Goal: Contribute content: Add original content to the website for others to see

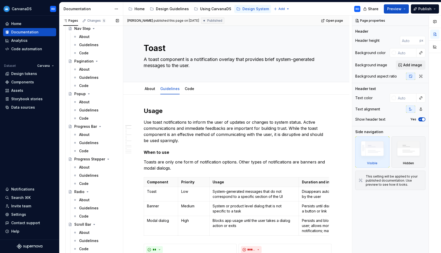
scroll to position [904, 0]
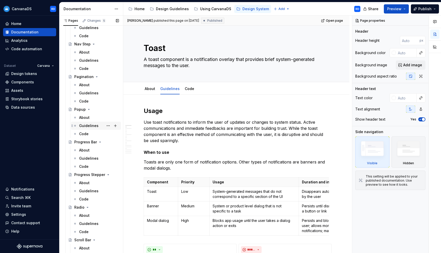
click at [90, 127] on div "Guidelines" at bounding box center [88, 125] width 19 height 5
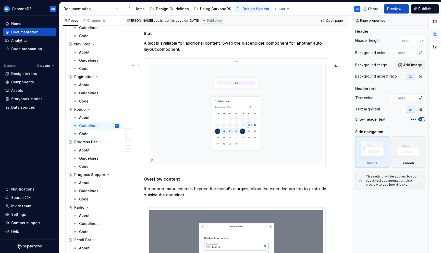
scroll to position [739, 0]
type textarea "*"
click at [139, 187] on span at bounding box center [139, 185] width 4 height 7
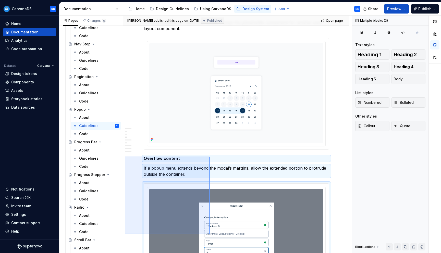
scroll to position [827, 0]
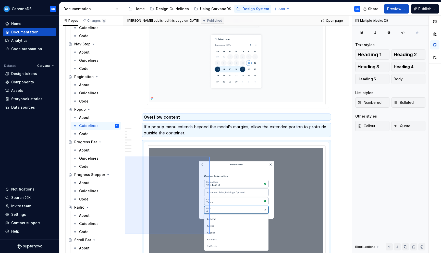
drag, startPoint x: 125, startPoint y: 183, endPoint x: 210, endPoint y: 234, distance: 99.2
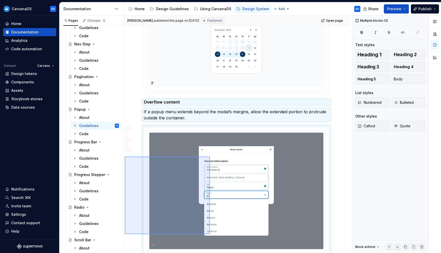
click at [210, 234] on div "**********" at bounding box center [237, 135] width 229 height 238
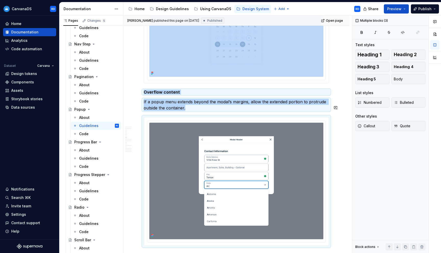
copy div "Overflow content If a popup menu extends beyond the modal’s margins, allow the …"
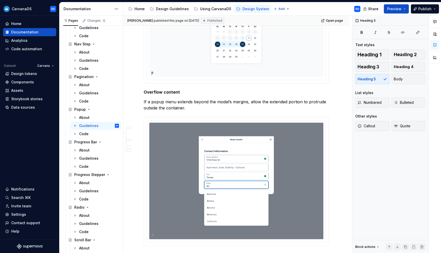
click at [145, 76] on div at bounding box center [236, 28] width 185 height 112
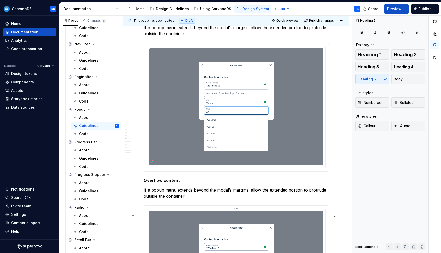
scroll to position [874, 0]
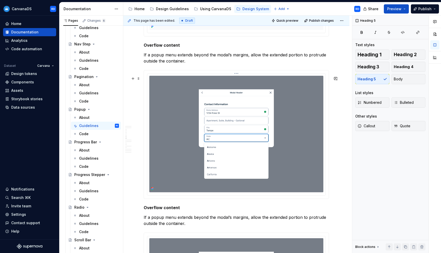
click at [201, 123] on img at bounding box center [236, 134] width 174 height 117
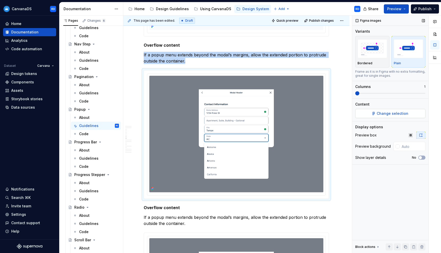
click at [403, 113] on span "Change selection" at bounding box center [393, 113] width 32 height 5
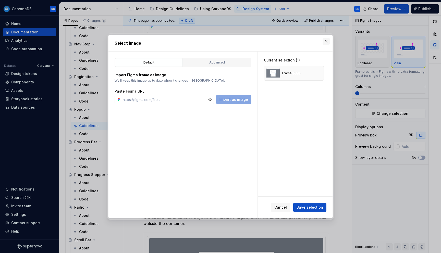
click at [329, 41] on button "button" at bounding box center [326, 41] width 7 height 7
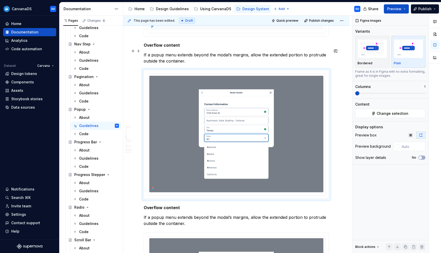
click at [173, 48] on h5 "Overflow content" at bounding box center [236, 45] width 185 height 5
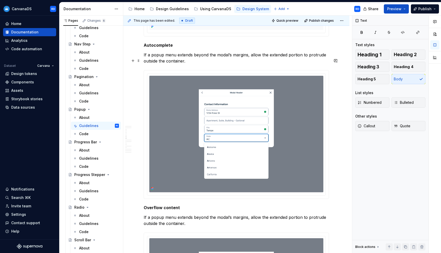
click at [175, 64] on p "If a popup menu extends beyond the modal’s margins, allow the extended portion …" at bounding box center [236, 58] width 185 height 12
click at [177, 63] on p "If a popup menu extends beyond the modal’s margins, allow the extended portion …" at bounding box center [236, 58] width 185 height 12
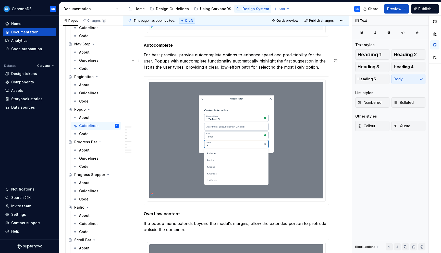
click at [161, 70] on p "For best practice, provide autocomplete options to enhance speed and predictabi…" at bounding box center [236, 61] width 185 height 18
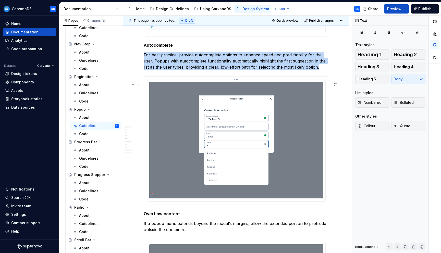
click at [167, 99] on img at bounding box center [236, 140] width 174 height 117
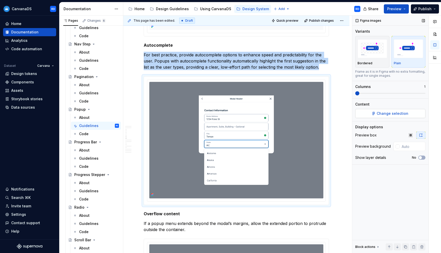
click at [383, 114] on span "Change selection" at bounding box center [393, 113] width 32 height 5
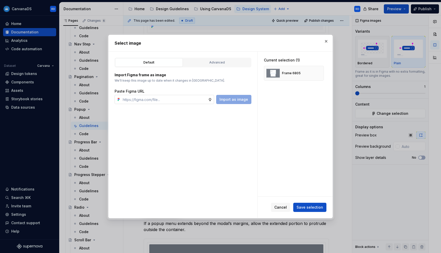
type textarea "*"
click at [163, 99] on input "text" at bounding box center [164, 99] width 87 height 9
type input "[URL][DOMAIN_NAME]"
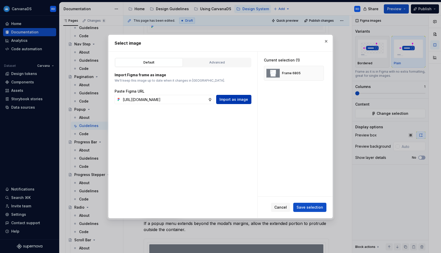
click at [225, 99] on span "Import as image" at bounding box center [234, 99] width 29 height 5
click at [320, 72] on button "button" at bounding box center [318, 73] width 7 height 7
click at [308, 204] on button "Save selection" at bounding box center [309, 207] width 33 height 9
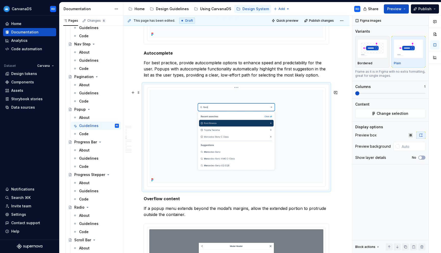
scroll to position [839, 0]
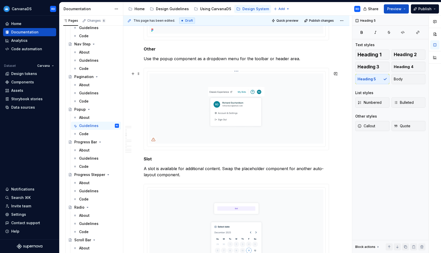
scroll to position [606, 0]
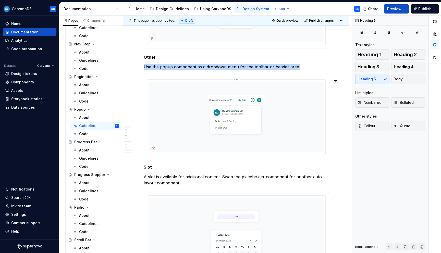
click at [181, 118] on img at bounding box center [236, 117] width 174 height 70
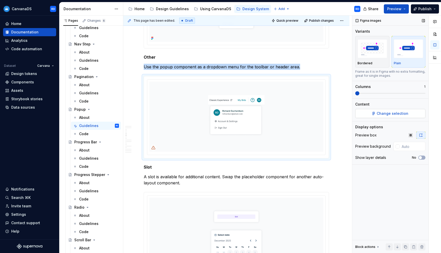
click at [371, 113] on button "Change selection" at bounding box center [390, 113] width 70 height 9
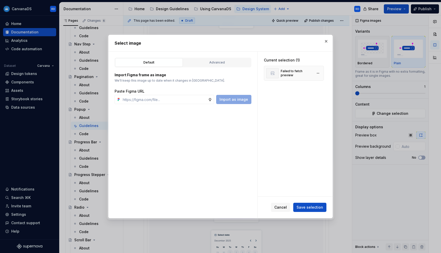
click at [298, 70] on div "Failed to fetch preview" at bounding box center [297, 73] width 32 height 8
click at [325, 40] on button "button" at bounding box center [326, 41] width 7 height 7
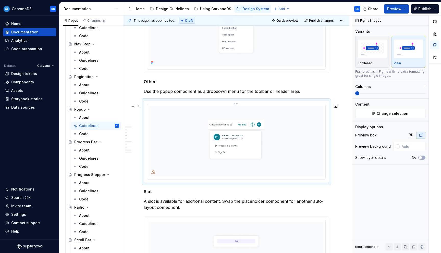
scroll to position [582, 0]
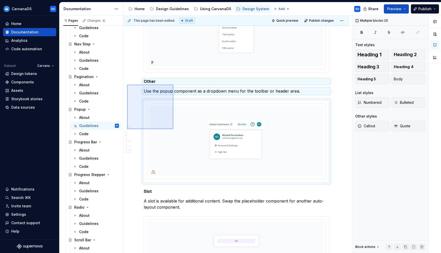
drag, startPoint x: 127, startPoint y: 85, endPoint x: 173, endPoint y: 129, distance: 64.1
click at [173, 129] on div "**********" at bounding box center [237, 135] width 229 height 238
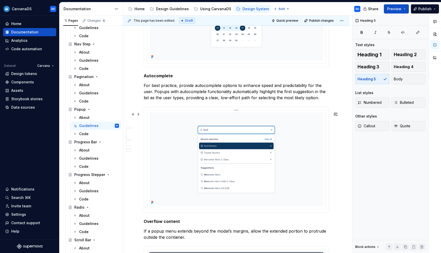
scroll to position [739, 0]
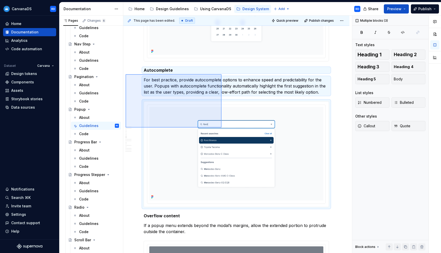
drag, startPoint x: 126, startPoint y: 74, endPoint x: 229, endPoint y: 134, distance: 119.4
click at [229, 134] on div "**********" at bounding box center [237, 135] width 229 height 238
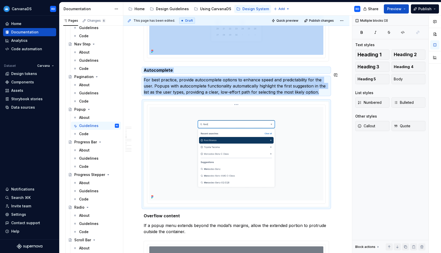
copy div "Autocomplete For best practice, provide autocomplete options to enhance speed a…"
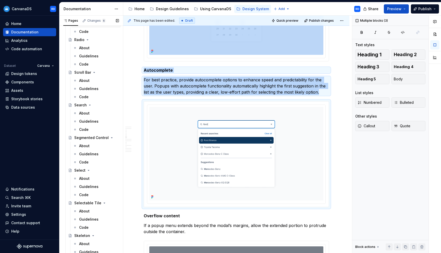
scroll to position [1072, 0]
click at [97, 121] on div "Guidelines" at bounding box center [88, 120] width 19 height 5
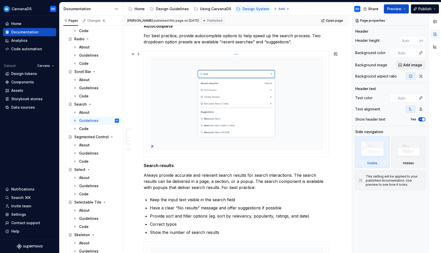
scroll to position [305, 0]
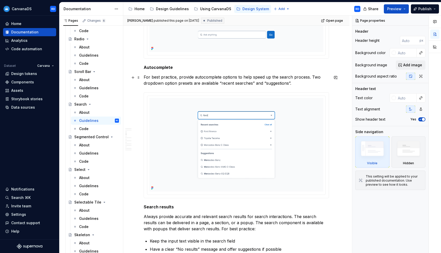
click at [188, 82] on p "For best practice, provide autocomplete options to help speed up the search pro…" at bounding box center [236, 80] width 185 height 12
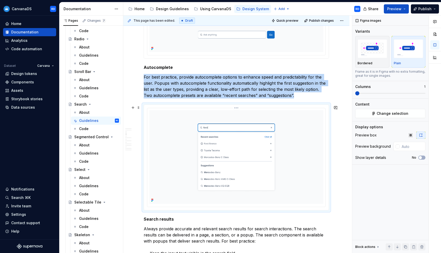
click at [233, 145] on img at bounding box center [236, 157] width 174 height 94
click at [406, 114] on span "Change selection" at bounding box center [393, 113] width 32 height 5
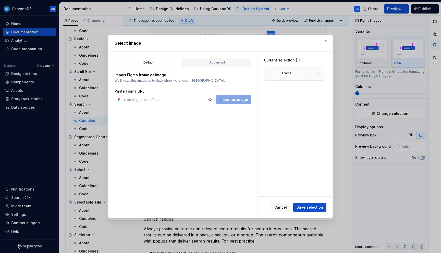
click at [286, 77] on div "Frame 6805" at bounding box center [283, 73] width 34 height 10
click at [310, 208] on span "Save selection" at bounding box center [310, 207] width 27 height 5
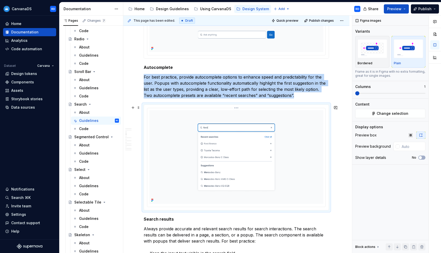
click at [173, 143] on img at bounding box center [236, 157] width 174 height 94
click at [391, 114] on span "Change selection" at bounding box center [393, 113] width 32 height 5
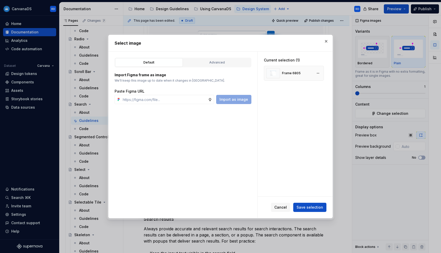
type textarea "*"
click at [321, 71] on button "button" at bounding box center [318, 73] width 7 height 7
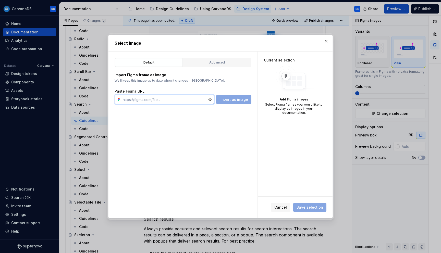
click at [187, 99] on input "text" at bounding box center [164, 99] width 87 height 9
paste input "[URL][DOMAIN_NAME]"
type input "[URL][DOMAIN_NAME]"
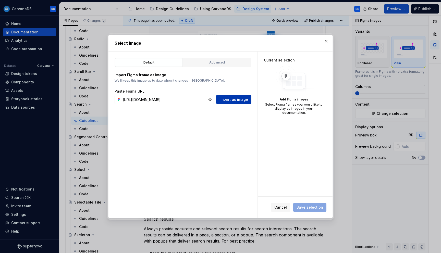
click at [231, 100] on span "Import as image" at bounding box center [234, 99] width 29 height 5
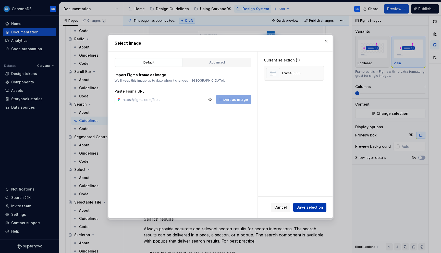
click at [319, 209] on span "Save selection" at bounding box center [310, 207] width 27 height 5
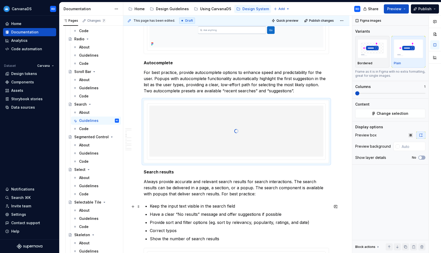
scroll to position [299, 0]
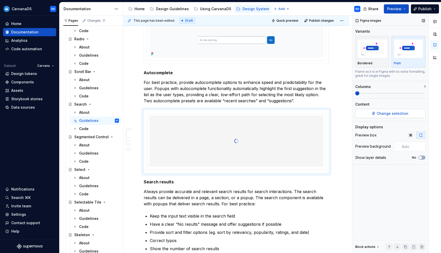
click at [368, 113] on button "Change selection" at bounding box center [390, 113] width 70 height 9
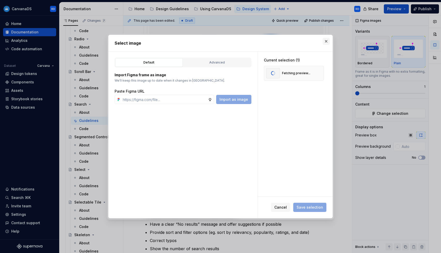
click at [324, 43] on button "button" at bounding box center [326, 41] width 7 height 7
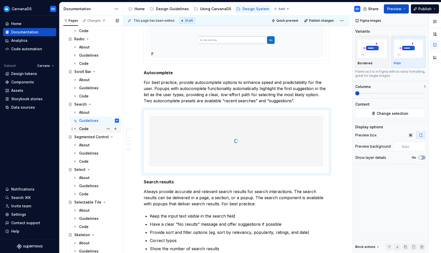
click at [97, 128] on div "Code" at bounding box center [99, 128] width 40 height 7
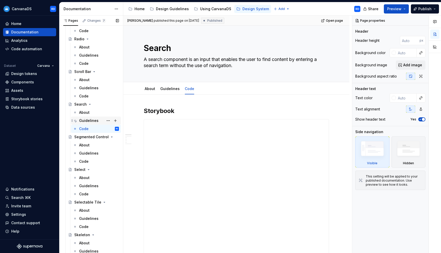
click at [98, 121] on div "Guidelines" at bounding box center [99, 120] width 40 height 7
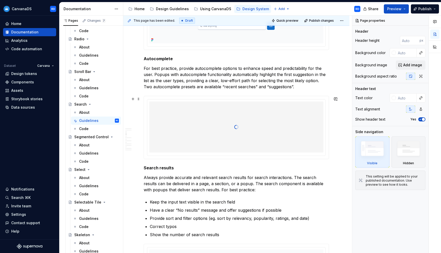
scroll to position [287, 0]
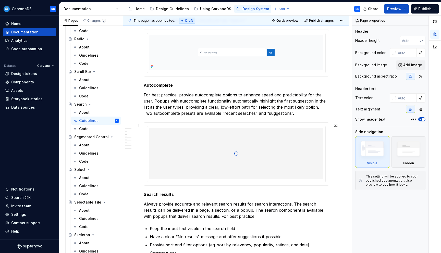
click at [259, 153] on div at bounding box center [236, 153] width 174 height 51
type textarea "*"
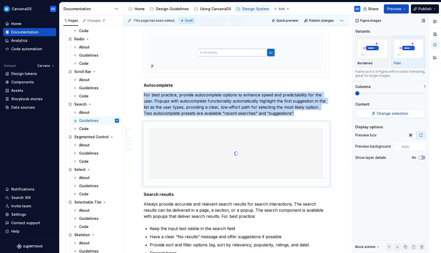
click at [376, 111] on button "Change selection" at bounding box center [390, 113] width 70 height 9
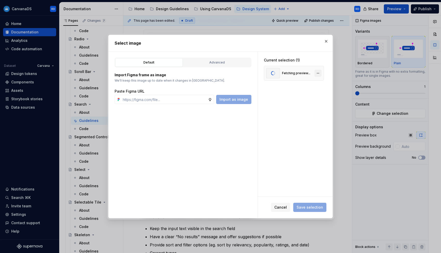
click at [320, 74] on button "button" at bounding box center [318, 73] width 7 height 7
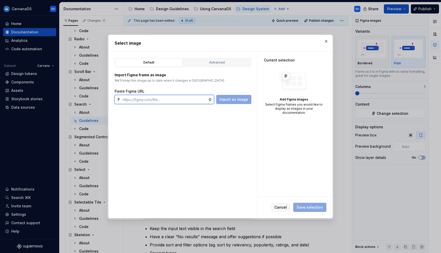
click at [162, 99] on input "text" at bounding box center [164, 99] width 87 height 9
paste input "[URL][DOMAIN_NAME]"
type input "[URL][DOMAIN_NAME]"
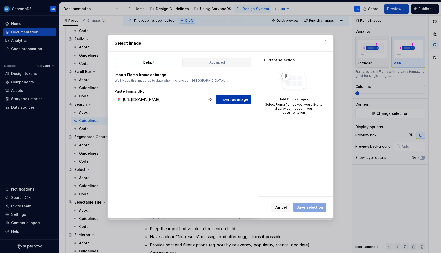
click at [240, 100] on span "Import as image" at bounding box center [234, 99] width 29 height 5
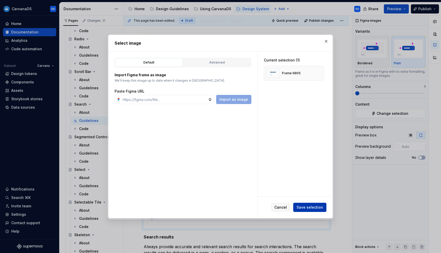
click at [304, 207] on span "Save selection" at bounding box center [310, 207] width 27 height 5
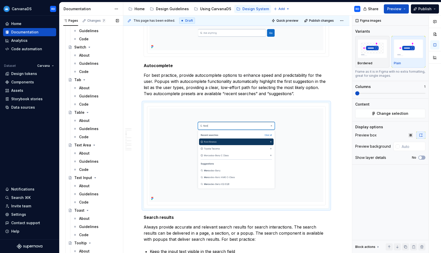
scroll to position [1350, 0]
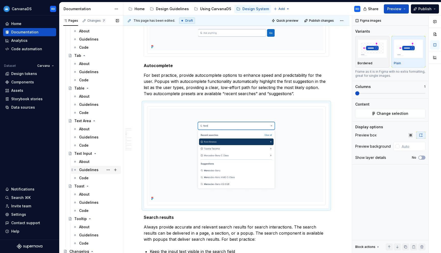
click at [91, 171] on div "Guidelines" at bounding box center [88, 169] width 19 height 5
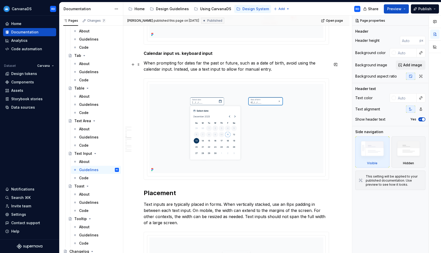
scroll to position [463, 0]
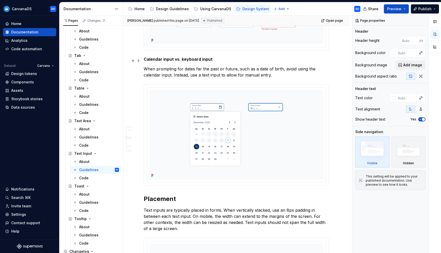
type textarea "*"
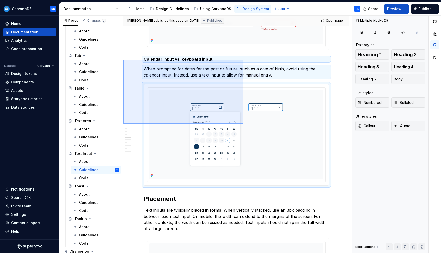
drag, startPoint x: 123, startPoint y: 60, endPoint x: 246, endPoint y: 125, distance: 138.8
click at [246, 125] on div "**********" at bounding box center [237, 135] width 229 height 238
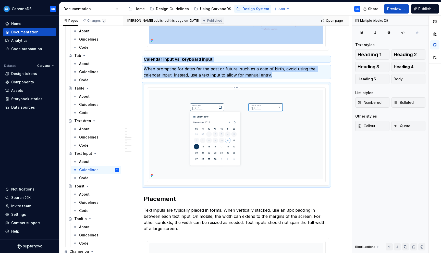
copy div "Calendar input vs. keyboard input When prompting for dates far the past or futu…"
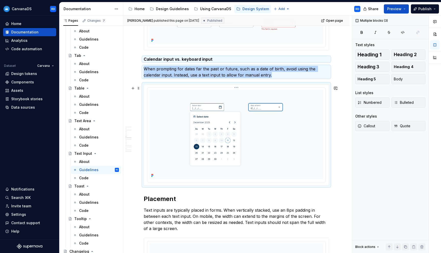
click at [160, 171] on img at bounding box center [236, 135] width 174 height 90
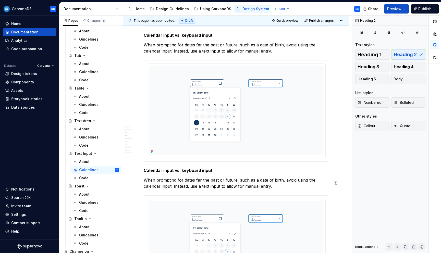
scroll to position [502, 0]
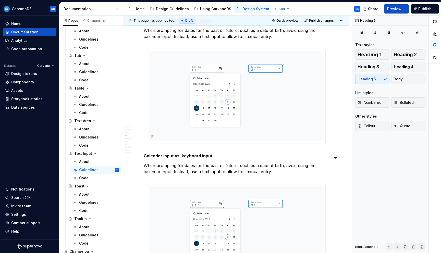
click at [195, 159] on h5 "Calendar input vs. keyboard input" at bounding box center [236, 155] width 185 height 5
click at [167, 174] on p "When prompting for dates far the past or future, such as a date of birth, avoid…" at bounding box center [236, 169] width 185 height 12
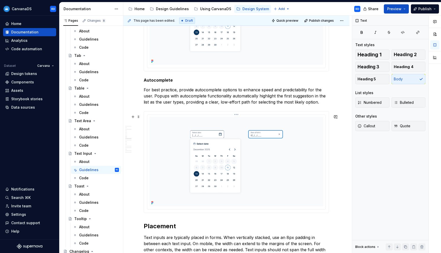
scroll to position [609, 0]
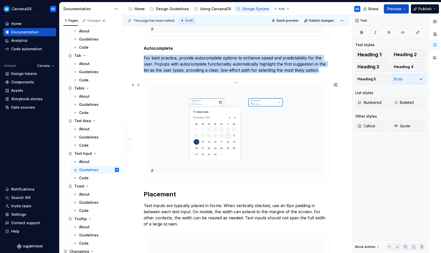
click at [156, 97] on img at bounding box center [236, 130] width 174 height 90
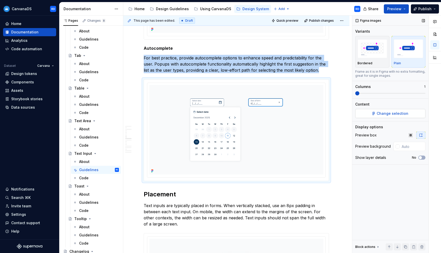
click at [386, 112] on span "Change selection" at bounding box center [393, 113] width 32 height 5
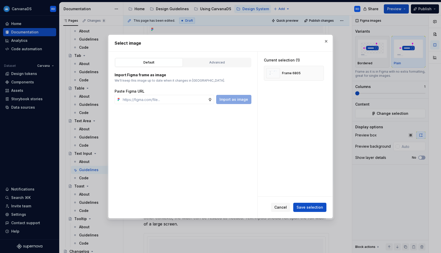
type textarea "*"
click at [196, 99] on input "text" at bounding box center [164, 99] width 87 height 9
type input "[URL][DOMAIN_NAME]"
click at [229, 105] on div "Default Advanced Import Figma frame as image We’ll keep this image up to date w…" at bounding box center [183, 135] width 149 height 167
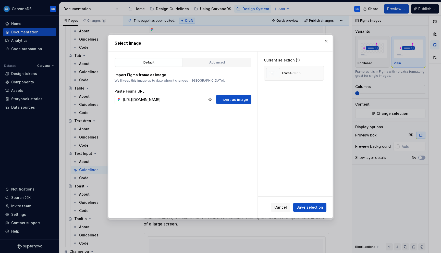
scroll to position [0, 0]
click at [236, 100] on span "Import as image" at bounding box center [234, 99] width 29 height 5
click at [322, 73] on button "button" at bounding box center [318, 73] width 7 height 7
click at [302, 206] on span "Save selection" at bounding box center [310, 207] width 27 height 5
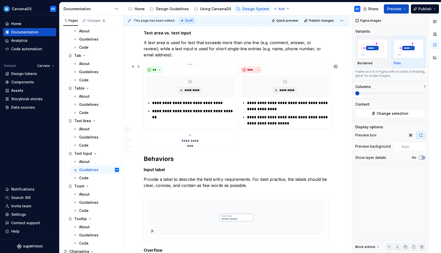
scroll to position [107, 0]
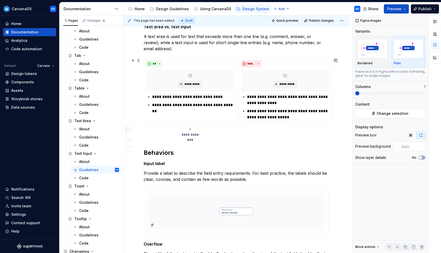
click at [139, 60] on span at bounding box center [139, 60] width 4 height 7
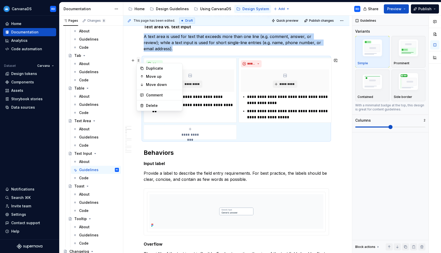
click at [139, 61] on span at bounding box center [139, 60] width 4 height 7
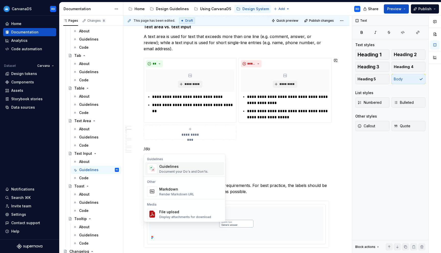
click at [169, 169] on div "Guidelines" at bounding box center [183, 166] width 49 height 5
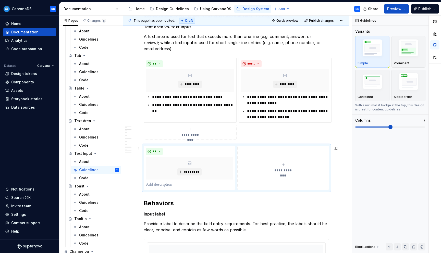
click at [282, 163] on div "**********" at bounding box center [283, 168] width 87 height 10
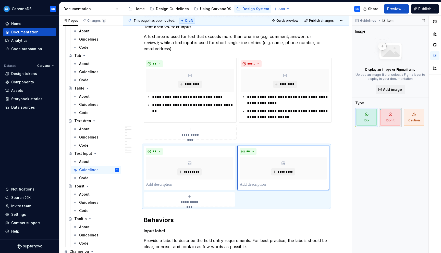
click at [387, 118] on span "Don't" at bounding box center [390, 117] width 20 height 17
click at [161, 97] on p "**********" at bounding box center [193, 97] width 82 height 6
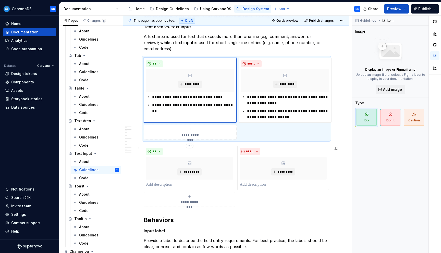
click at [164, 185] on p at bounding box center [189, 185] width 87 height 6
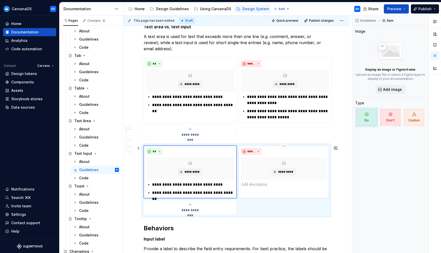
click at [259, 185] on p at bounding box center [284, 185] width 86 height 6
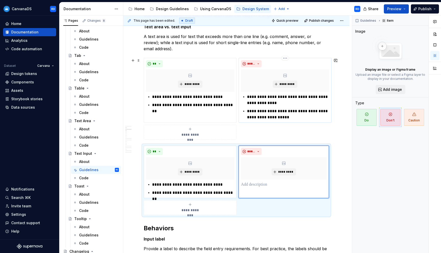
click at [272, 114] on p "**********" at bounding box center [288, 114] width 82 height 12
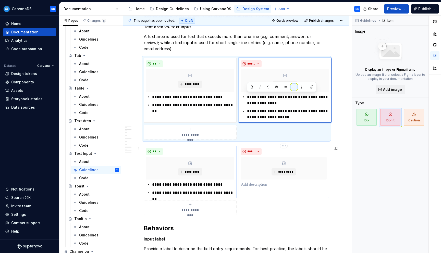
click at [259, 187] on p at bounding box center [284, 185] width 86 height 6
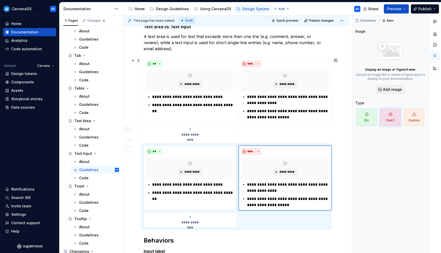
click at [140, 63] on span at bounding box center [139, 60] width 4 height 7
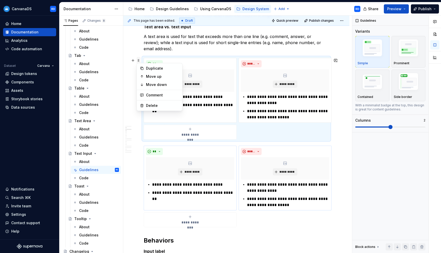
click at [140, 63] on div "Duplicate Move up Move down Comment Delete" at bounding box center [160, 87] width 46 height 48
click at [139, 58] on span at bounding box center [139, 60] width 4 height 7
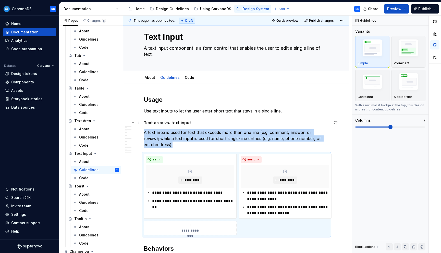
scroll to position [0, 0]
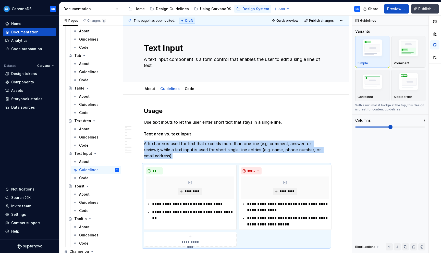
click at [424, 8] on span "Publish" at bounding box center [424, 8] width 13 height 5
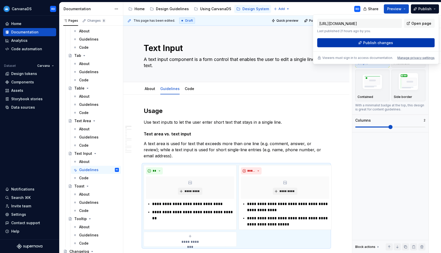
click at [380, 43] on span "Publish changes" at bounding box center [378, 42] width 30 height 5
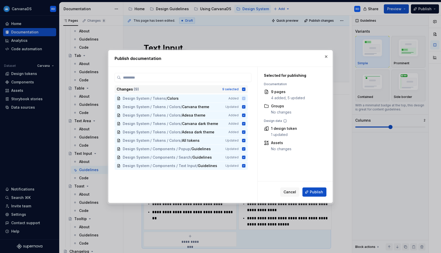
click at [246, 90] on icon at bounding box center [244, 89] width 4 height 4
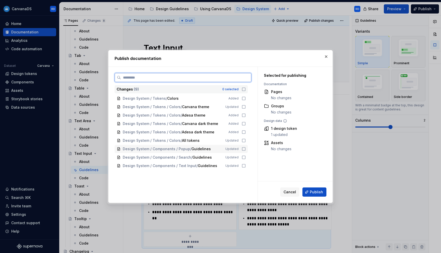
click at [243, 150] on div "Design System / Components / Popup / Guidelines Updated" at bounding box center [181, 149] width 133 height 8
click at [243, 158] on div "Design System / Components / Search / Guidelines Updated" at bounding box center [181, 157] width 133 height 8
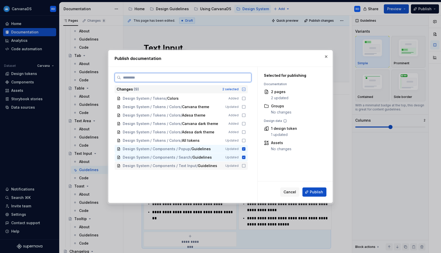
click at [244, 169] on div "Design System / Components / Text Input / Guidelines Updated" at bounding box center [181, 166] width 133 height 8
click at [312, 190] on span "Publish" at bounding box center [316, 192] width 13 height 5
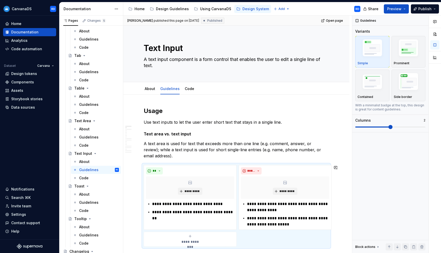
type textarea "*"
click at [31, 50] on div "Code automation" at bounding box center [26, 48] width 31 height 5
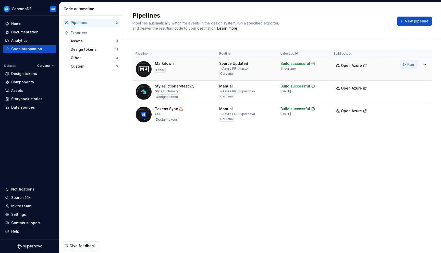
click at [410, 65] on span "Run" at bounding box center [410, 64] width 7 height 5
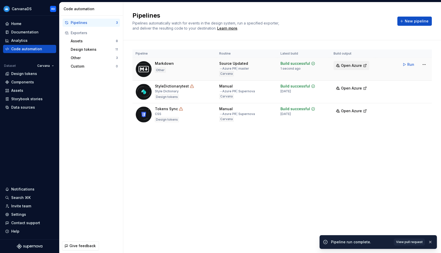
click at [355, 67] on span "Open Azure" at bounding box center [351, 65] width 21 height 5
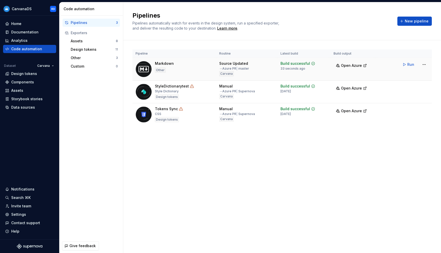
click at [232, 63] on div "Source Updated" at bounding box center [233, 63] width 29 height 5
click at [424, 67] on html "CarvanaDS RD Home Documentation Analytics Code automation Dataset Carvana Desig…" at bounding box center [220, 126] width 441 height 253
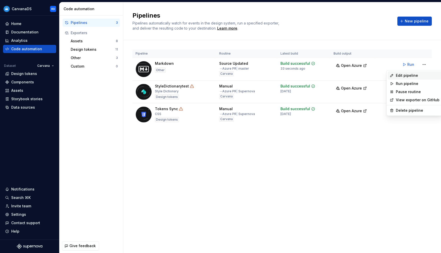
click at [417, 75] on div "Edit pipeline" at bounding box center [418, 75] width 44 height 5
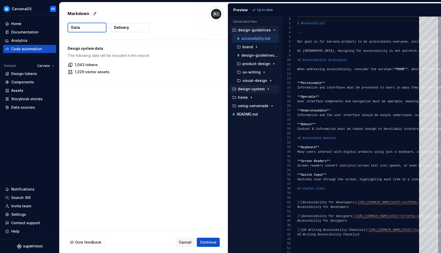
click at [268, 89] on icon "button" at bounding box center [268, 89] width 1 height 1
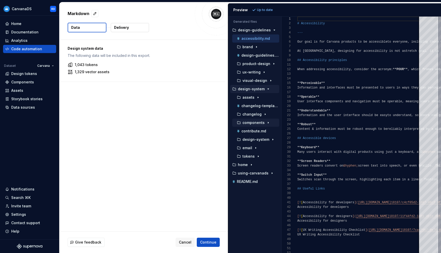
click at [267, 122] on icon "button" at bounding box center [268, 123] width 4 height 4
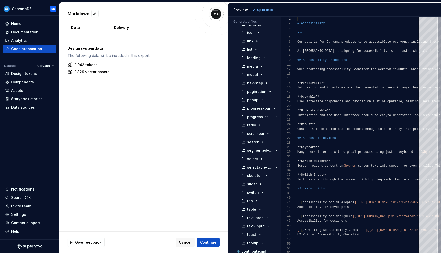
scroll to position [254, 0]
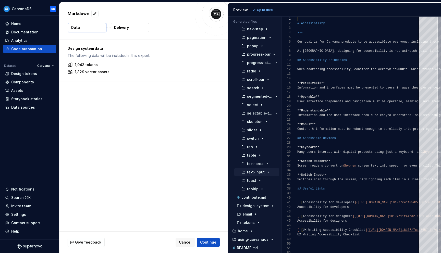
click at [267, 171] on icon "button" at bounding box center [268, 172] width 4 height 4
click at [260, 196] on p "guidelines.md" at bounding box center [263, 198] width 25 height 4
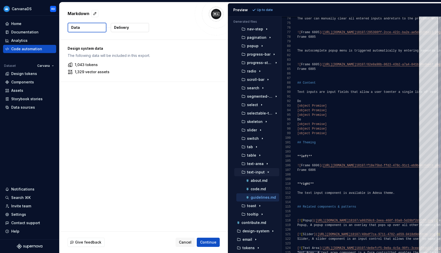
type textarea "**********"
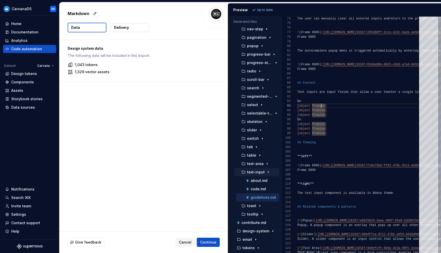
scroll to position [28, 30]
click at [25, 29] on div "Documentation" at bounding box center [29, 32] width 53 height 8
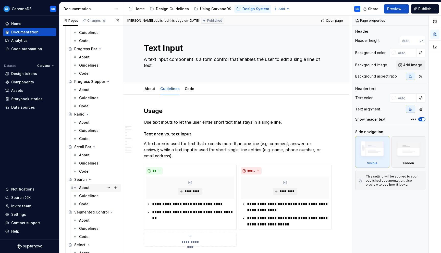
scroll to position [1016, 0]
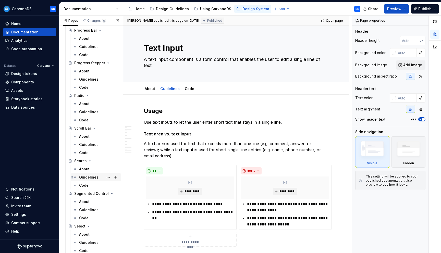
click at [92, 176] on div "Guidelines" at bounding box center [88, 177] width 19 height 5
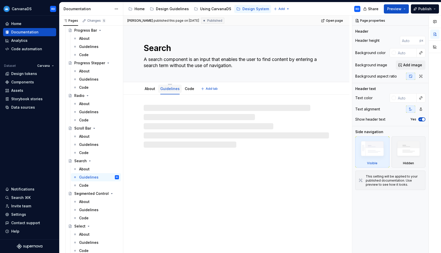
click at [169, 90] on link "Guidelines" at bounding box center [169, 89] width 19 height 4
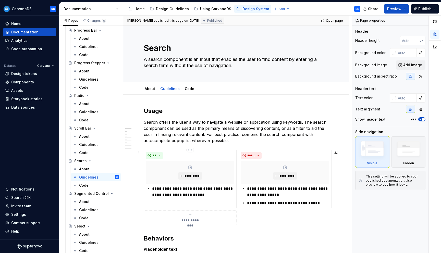
type textarea "*"
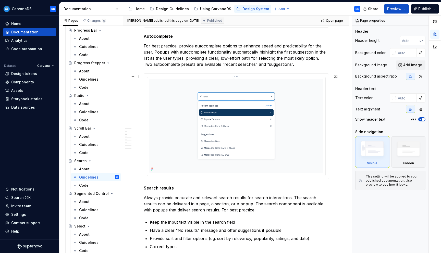
scroll to position [330, 0]
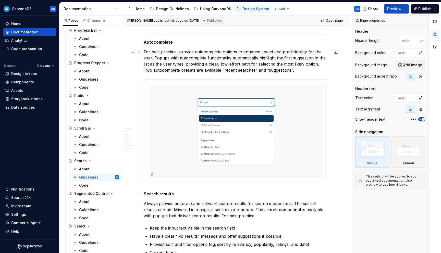
click at [233, 65] on p "For best practice, provide autocomplete options to enhance speed and predictabi…" at bounding box center [236, 61] width 185 height 25
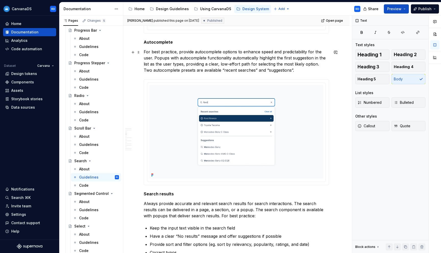
click at [210, 70] on p "For best practice, provide autocomplete options to enhance speed and predictabi…" at bounding box center [236, 61] width 185 height 25
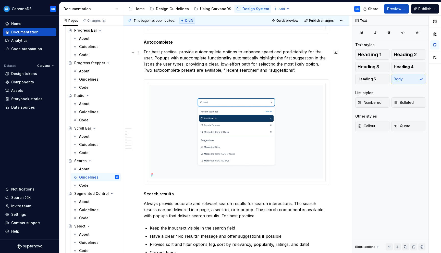
click at [253, 68] on p "For best practice, provide autocomplete options to enhance speed and predictabi…" at bounding box center [236, 61] width 185 height 25
click at [422, 8] on span "Publish" at bounding box center [424, 8] width 13 height 5
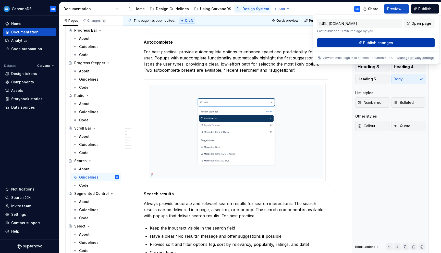
click at [374, 44] on span "Publish changes" at bounding box center [378, 42] width 30 height 5
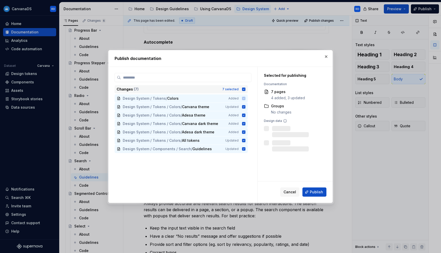
click at [246, 89] on icon at bounding box center [244, 89] width 4 height 4
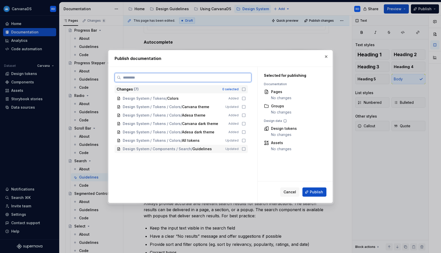
click at [246, 150] on icon at bounding box center [244, 149] width 4 height 4
click at [322, 193] on span "Publish" at bounding box center [316, 192] width 13 height 5
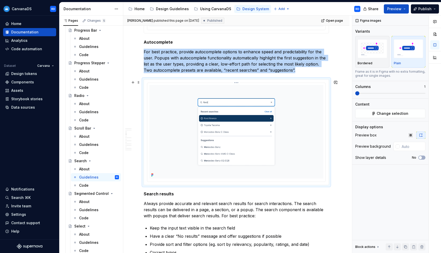
click at [219, 130] on img at bounding box center [236, 132] width 174 height 94
click at [27, 108] on div "Data sources" at bounding box center [23, 107] width 24 height 5
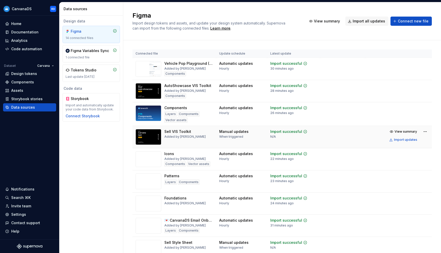
scroll to position [138, 0]
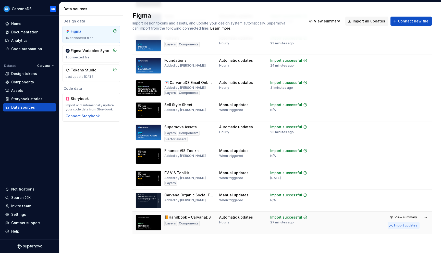
click at [410, 224] on div "Import updates" at bounding box center [405, 226] width 23 height 4
click at [394, 226] on button "Import updates" at bounding box center [404, 225] width 32 height 7
click at [426, 216] on html "CarvanaDS RD Home Documentation Analytics Code automation Dataset Carvana Desig…" at bounding box center [220, 126] width 441 height 253
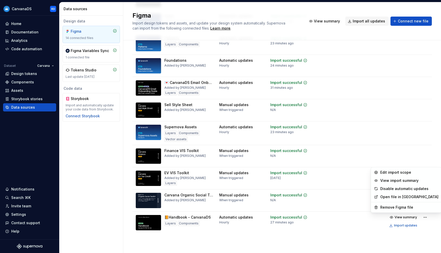
scroll to position [0, 0]
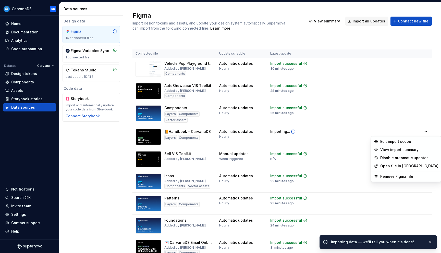
click at [102, 165] on html "CarvanaDS RD Home Documentation Analytics Code automation Dataset Carvana Desig…" at bounding box center [220, 126] width 441 height 253
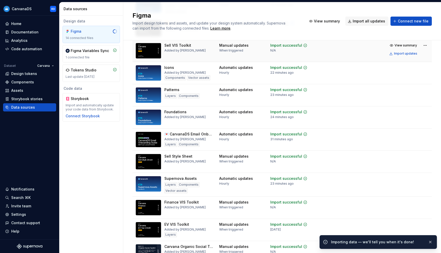
scroll to position [138, 0]
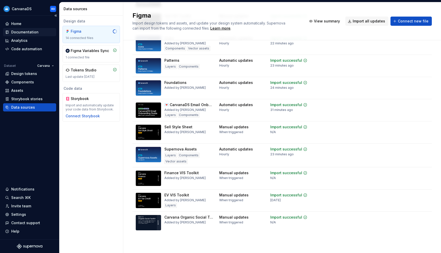
click at [40, 31] on div "Documentation" at bounding box center [29, 32] width 49 height 5
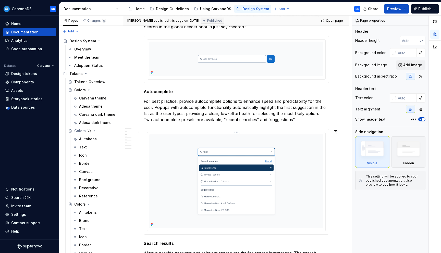
scroll to position [279, 0]
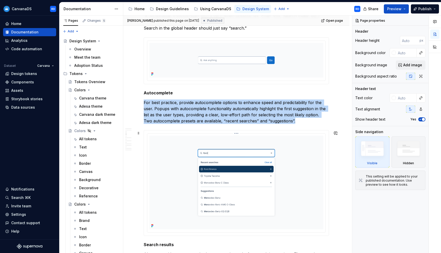
click at [275, 166] on img at bounding box center [236, 183] width 174 height 94
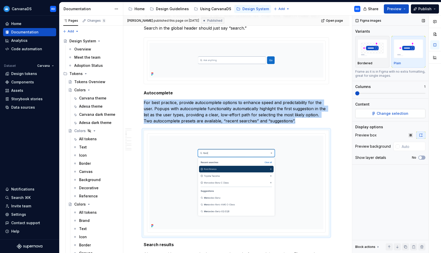
click at [382, 113] on span "Change selection" at bounding box center [393, 113] width 32 height 5
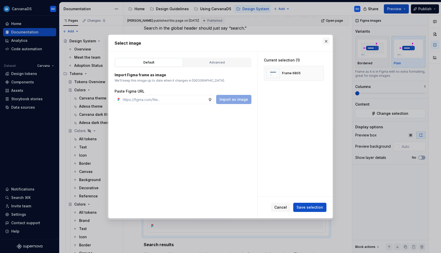
click at [325, 40] on button "button" at bounding box center [326, 41] width 7 height 7
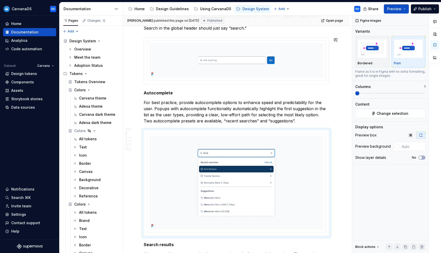
type textarea "*"
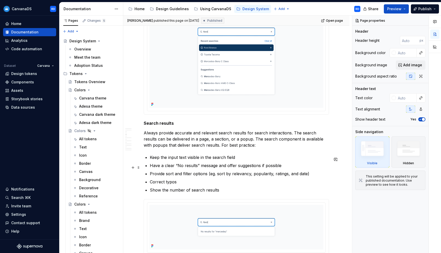
scroll to position [311, 0]
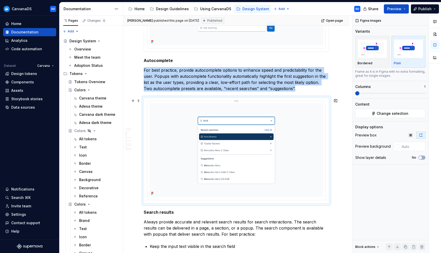
click at [238, 160] on img at bounding box center [236, 150] width 174 height 94
click at [390, 111] on button "Change selection" at bounding box center [390, 113] width 70 height 9
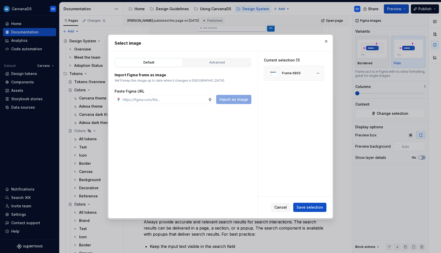
click at [287, 74] on div "Frame 6805" at bounding box center [291, 73] width 19 height 4
click at [266, 73] on img at bounding box center [273, 73] width 14 height 10
click at [219, 55] on div "Default Advanced Import Figma frame as image We’ll keep this image up to date w…" at bounding box center [183, 135] width 149 height 167
click at [219, 60] on div "Advanced" at bounding box center [217, 62] width 64 height 5
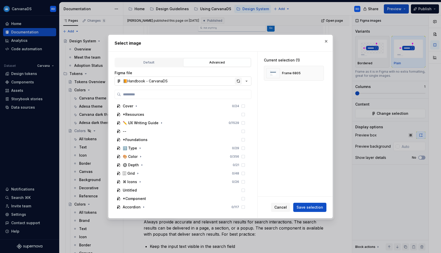
click at [239, 81] on div "button" at bounding box center [238, 81] width 7 height 7
click at [306, 208] on span "Save selection" at bounding box center [310, 207] width 27 height 5
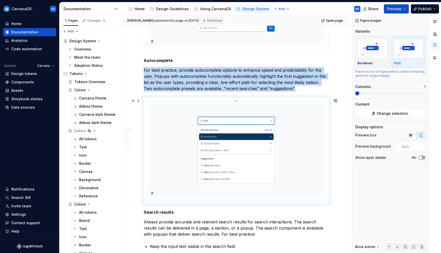
click at [262, 131] on img at bounding box center [236, 150] width 174 height 94
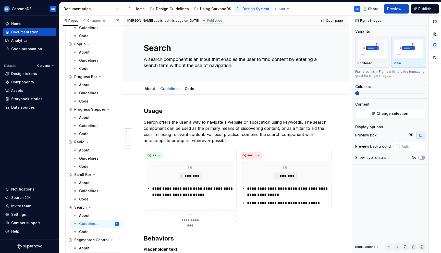
scroll to position [969, 0]
click at [100, 60] on div "Guidelines" at bounding box center [99, 60] width 40 height 7
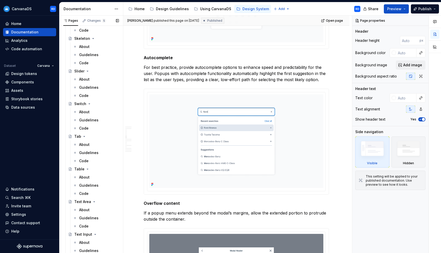
scroll to position [1285, 0]
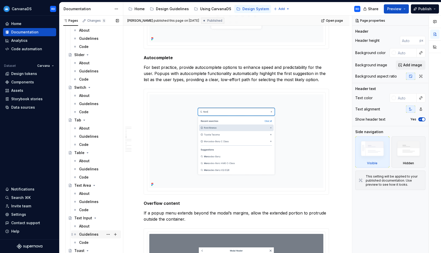
click at [89, 235] on div "Guidelines" at bounding box center [88, 234] width 19 height 5
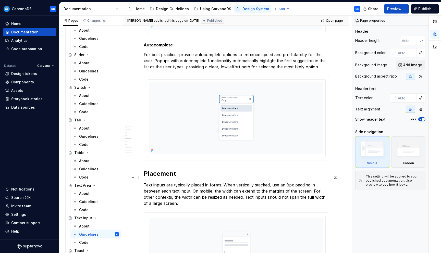
scroll to position [594, 0]
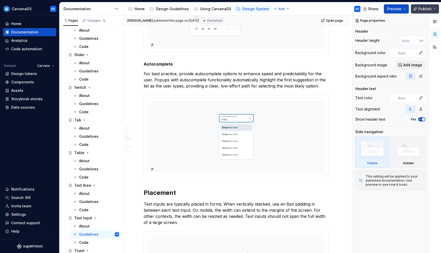
click at [424, 10] on span "Publish" at bounding box center [424, 8] width 13 height 5
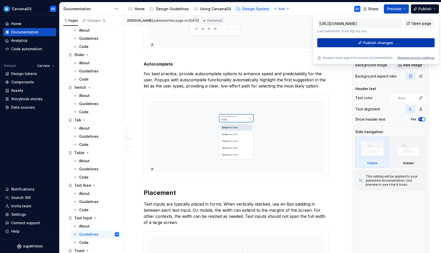
click at [369, 42] on span "Publish changes" at bounding box center [378, 42] width 30 height 5
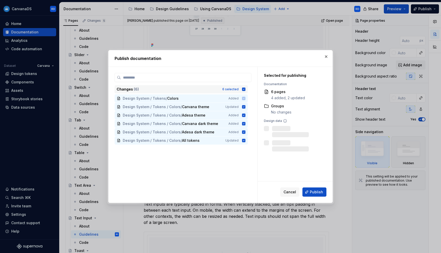
click at [246, 89] on icon at bounding box center [243, 89] width 3 height 3
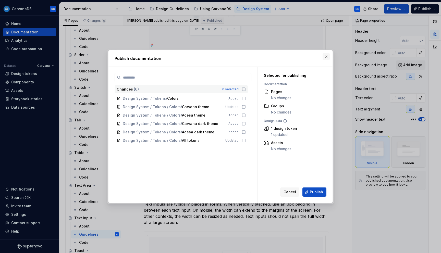
click at [325, 53] on button "button" at bounding box center [326, 56] width 7 height 7
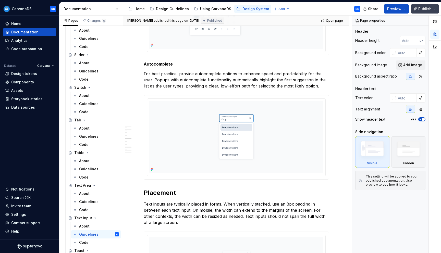
click at [435, 7] on button "Publish" at bounding box center [425, 8] width 28 height 9
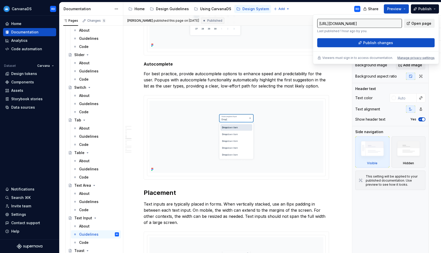
click at [427, 22] on span "Open page" at bounding box center [422, 23] width 20 height 5
type textarea "*"
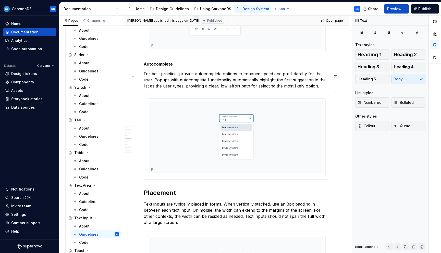
click at [319, 89] on p "For best practice, provide autocomplete options to enhance speed and predictabi…" at bounding box center [236, 80] width 185 height 18
click at [423, 10] on span "Publish" at bounding box center [424, 8] width 13 height 5
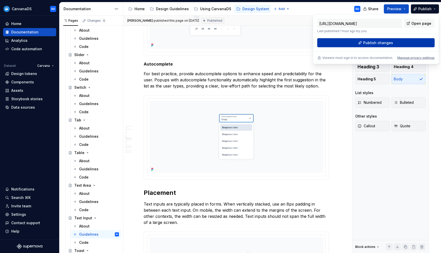
click at [399, 42] on button "Publish changes" at bounding box center [375, 42] width 117 height 9
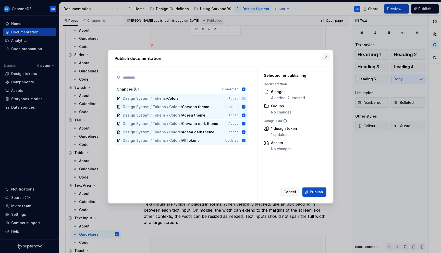
click at [326, 57] on button "button" at bounding box center [326, 56] width 7 height 7
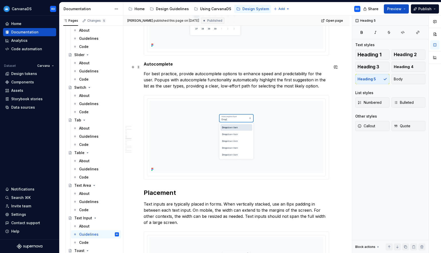
click at [186, 67] on h5 "Autocomplete" at bounding box center [236, 64] width 185 height 5
click at [408, 79] on button "Body" at bounding box center [409, 79] width 34 height 10
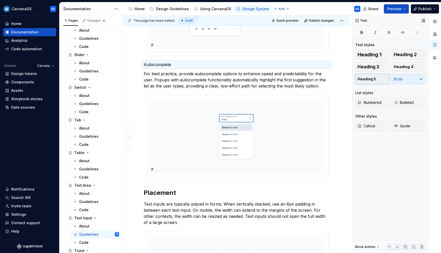
click at [376, 79] on button "Heading 5" at bounding box center [372, 79] width 34 height 10
click at [425, 10] on span "Publish" at bounding box center [424, 8] width 13 height 5
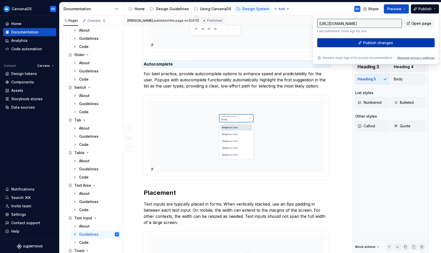
click at [403, 41] on button "Publish changes" at bounding box center [375, 42] width 117 height 9
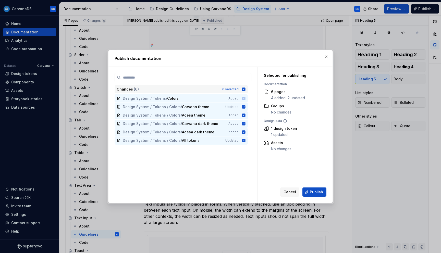
click at [245, 88] on icon at bounding box center [243, 89] width 3 height 3
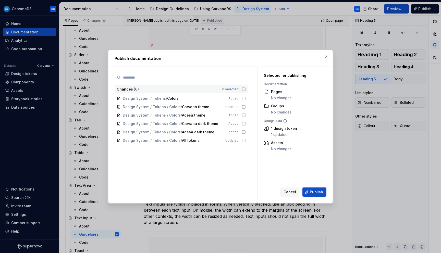
click at [245, 88] on icon at bounding box center [243, 89] width 3 height 3
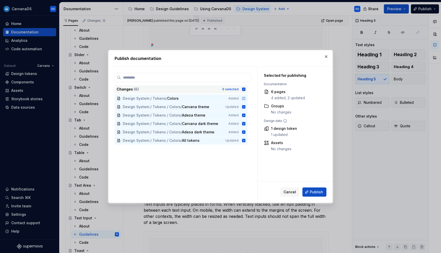
click at [246, 88] on icon at bounding box center [243, 89] width 3 height 3
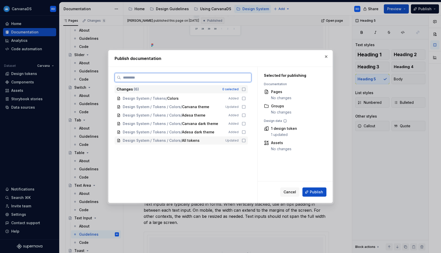
click at [246, 141] on icon at bounding box center [244, 141] width 4 height 4
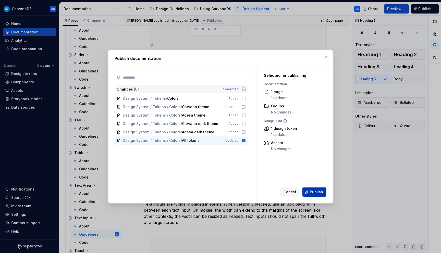
click at [322, 193] on span "Publish" at bounding box center [316, 192] width 13 height 5
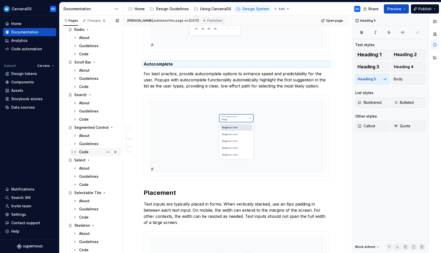
scroll to position [1062, 0]
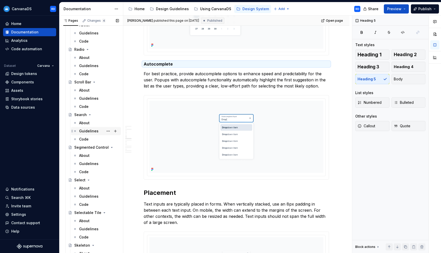
click at [90, 128] on div "Guidelines" at bounding box center [99, 131] width 40 height 7
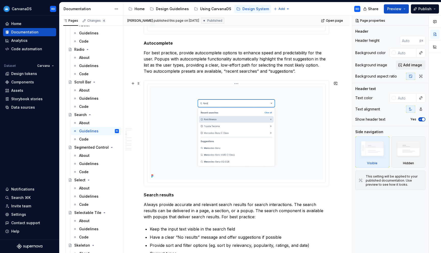
scroll to position [329, 0]
click at [241, 147] on img at bounding box center [236, 133] width 174 height 94
type textarea "*"
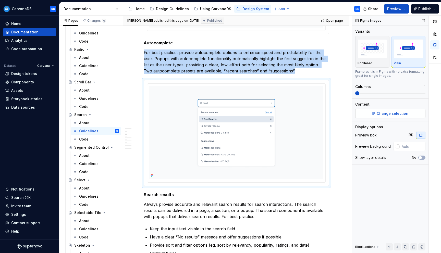
click at [395, 113] on span "Change selection" at bounding box center [393, 113] width 32 height 5
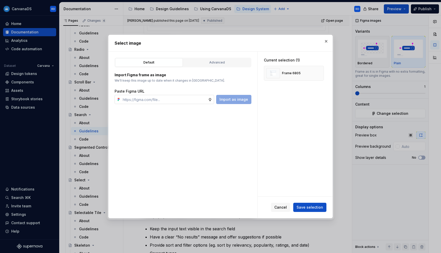
click at [199, 99] on input "text" at bounding box center [164, 99] width 87 height 9
type input "[URL][DOMAIN_NAME]"
click at [240, 104] on div "Import as image" at bounding box center [233, 99] width 35 height 9
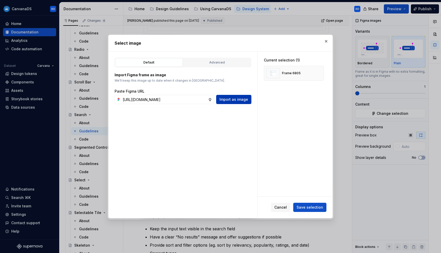
click at [233, 97] on span "Import as image" at bounding box center [234, 99] width 29 height 5
click at [321, 72] on button "button" at bounding box center [318, 73] width 7 height 7
click at [309, 206] on span "Save selection" at bounding box center [310, 207] width 27 height 5
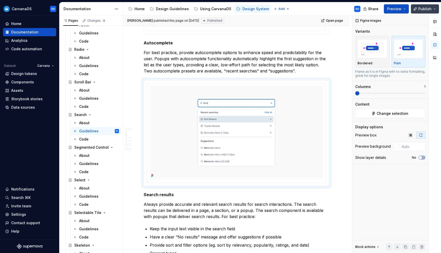
click at [429, 9] on span "Publish" at bounding box center [424, 8] width 13 height 5
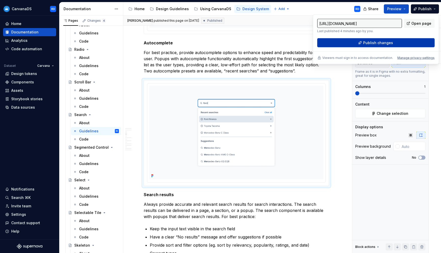
click at [351, 40] on button "Publish changes" at bounding box center [375, 42] width 117 height 9
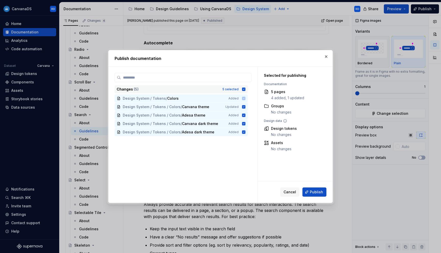
click at [246, 90] on icon at bounding box center [243, 89] width 3 height 3
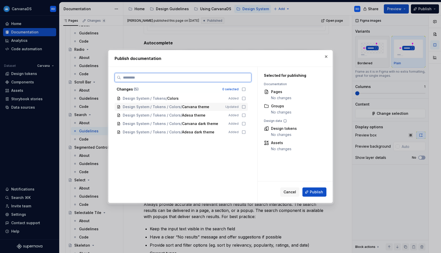
click at [246, 107] on icon at bounding box center [244, 107] width 4 height 4
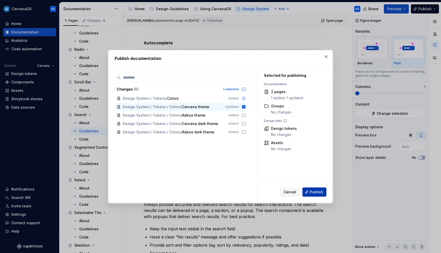
click at [317, 193] on span "Publish" at bounding box center [316, 192] width 13 height 5
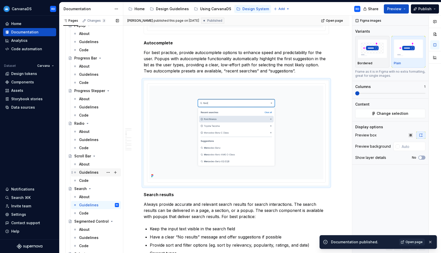
scroll to position [978, 0]
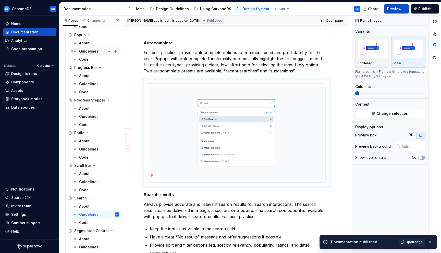
click at [96, 52] on div "Guidelines" at bounding box center [88, 51] width 19 height 5
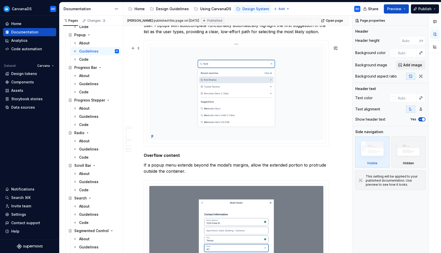
scroll to position [802, 0]
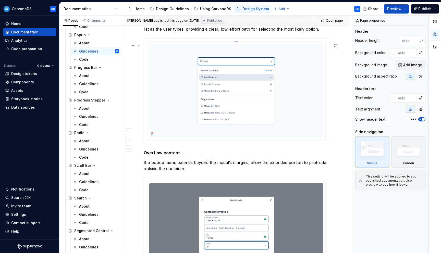
click at [233, 94] on img at bounding box center [236, 91] width 174 height 94
type textarea "*"
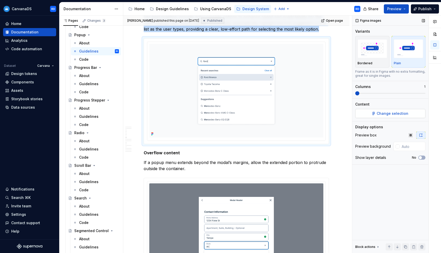
click at [392, 111] on span "Change selection" at bounding box center [393, 113] width 32 height 5
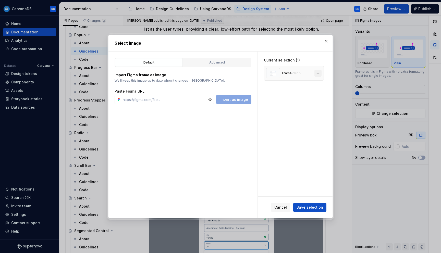
click at [321, 72] on button "button" at bounding box center [318, 73] width 7 height 7
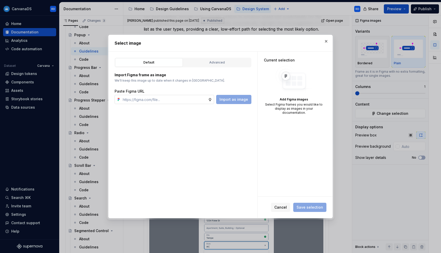
click at [150, 97] on input "text" at bounding box center [164, 99] width 87 height 9
paste input "[URL][DOMAIN_NAME]"
type input "[URL][DOMAIN_NAME]"
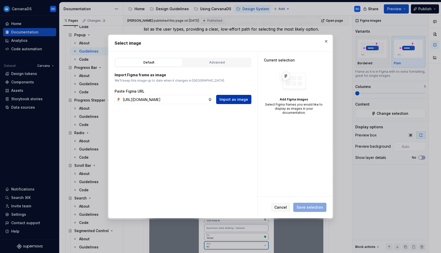
click at [238, 101] on span "Import as image" at bounding box center [234, 99] width 29 height 5
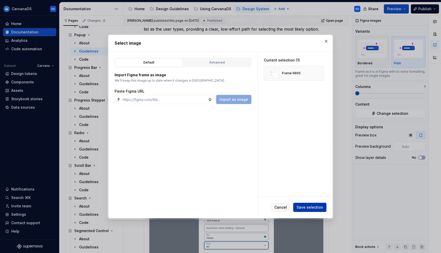
click at [313, 208] on span "Save selection" at bounding box center [310, 207] width 27 height 5
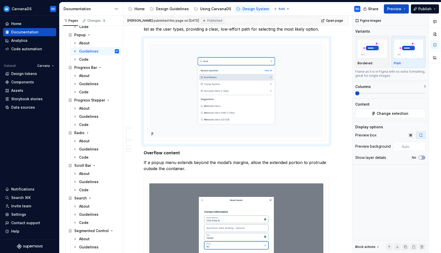
click at [425, 9] on span "Publish" at bounding box center [424, 8] width 13 height 5
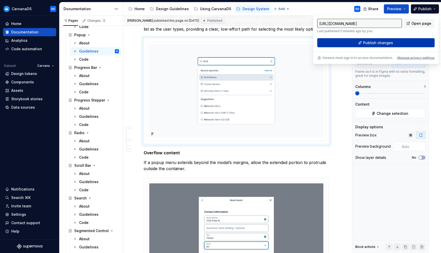
click at [396, 43] on button "Publish changes" at bounding box center [375, 42] width 117 height 9
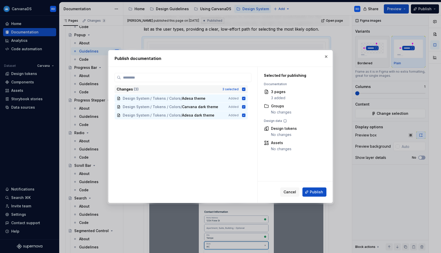
click at [246, 88] on icon at bounding box center [244, 89] width 4 height 4
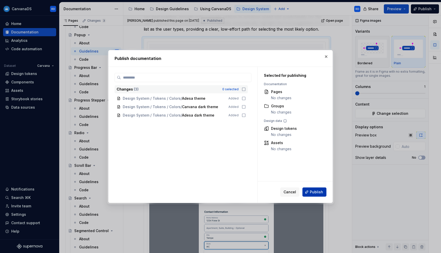
click at [314, 193] on span "Publish" at bounding box center [316, 192] width 13 height 5
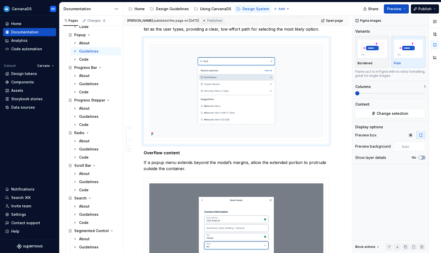
type textarea "*"
